Goal: Find specific page/section: Find specific page/section

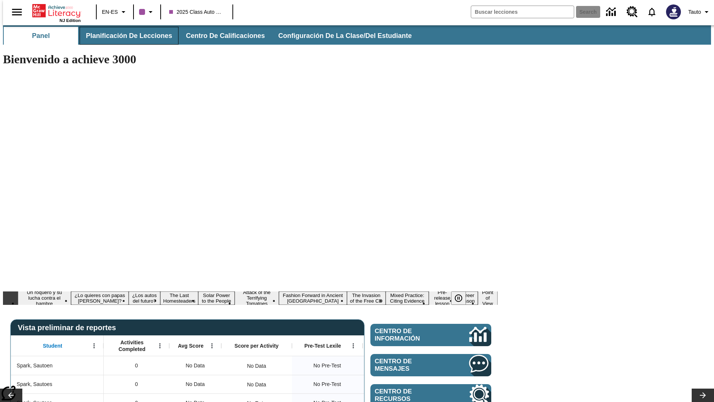
click at [125, 36] on span "Planificación de lecciones" at bounding box center [129, 36] width 86 height 9
